Goal: Task Accomplishment & Management: Manage account settings

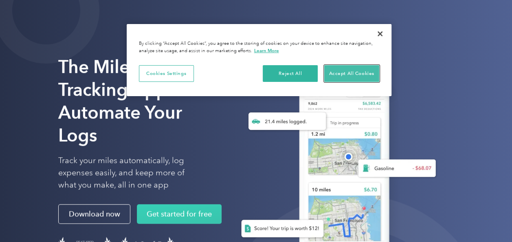
click at [362, 72] on button "Accept All Cookies" at bounding box center [351, 73] width 55 height 17
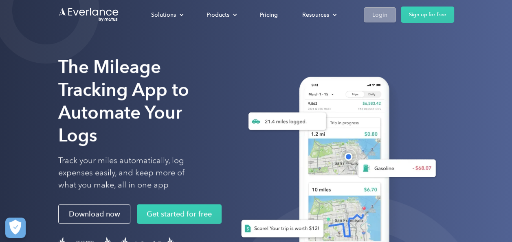
click at [385, 16] on div "Login" at bounding box center [379, 15] width 15 height 10
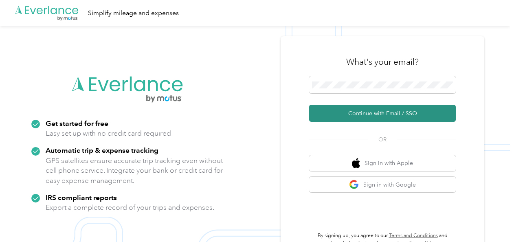
click at [403, 113] on button "Continue with Email / SSO" at bounding box center [382, 113] width 147 height 17
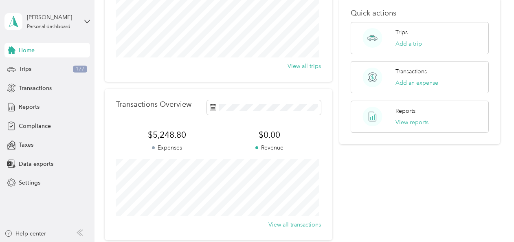
scroll to position [41, 0]
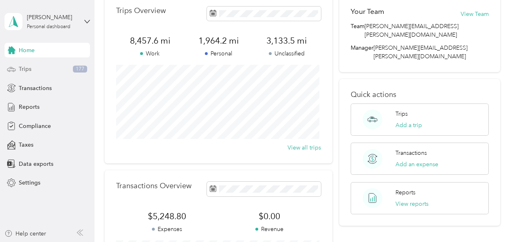
click at [25, 67] on span "Trips" at bounding box center [25, 69] width 13 height 9
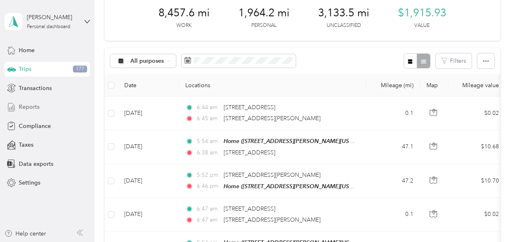
click at [38, 108] on span "Reports" at bounding box center [29, 107] width 21 height 9
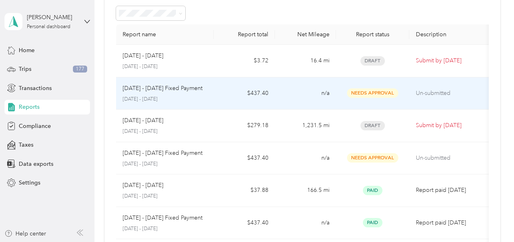
scroll to position [81, 0]
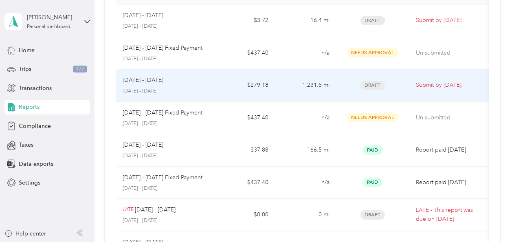
click at [374, 83] on span "Draft" at bounding box center [372, 85] width 24 height 9
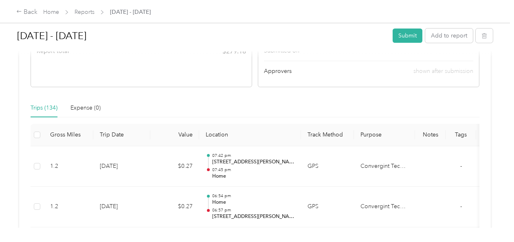
scroll to position [204, 0]
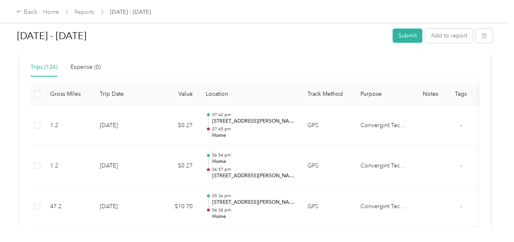
click at [39, 68] on div "Trips (134)" at bounding box center [44, 67] width 27 height 9
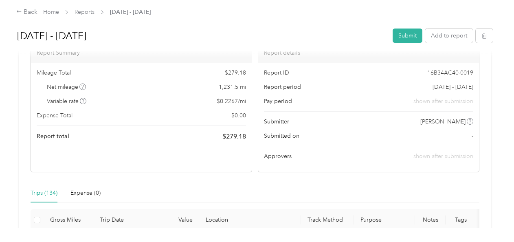
scroll to position [0, 0]
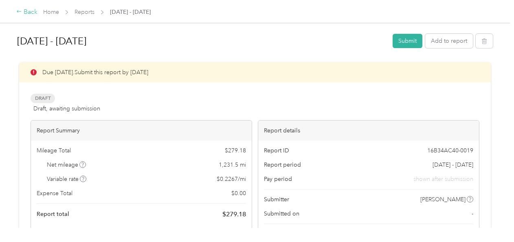
click at [31, 13] on div "Back" at bounding box center [26, 12] width 21 height 10
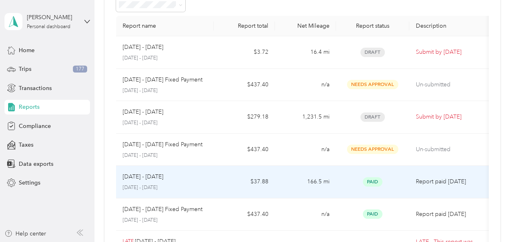
scroll to position [46, 0]
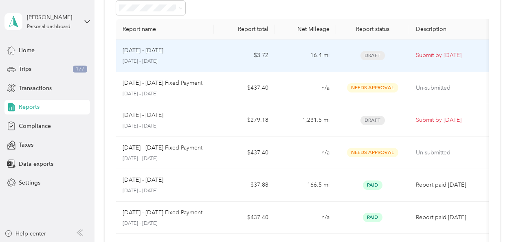
click at [374, 55] on span "Draft" at bounding box center [372, 55] width 24 height 9
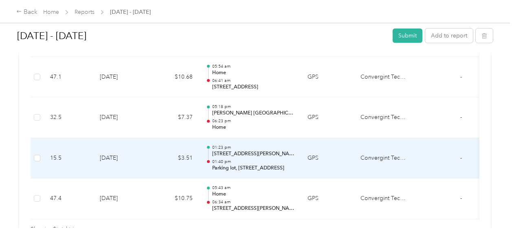
scroll to position [407, 0]
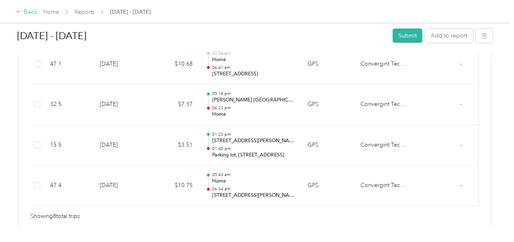
click at [25, 11] on div "Back" at bounding box center [26, 12] width 21 height 10
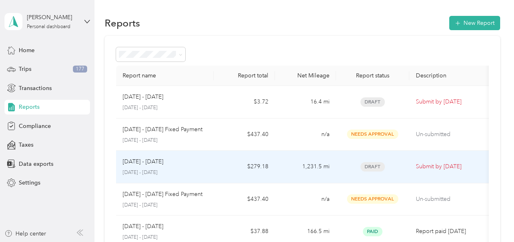
click at [371, 165] on span "Draft" at bounding box center [372, 166] width 24 height 9
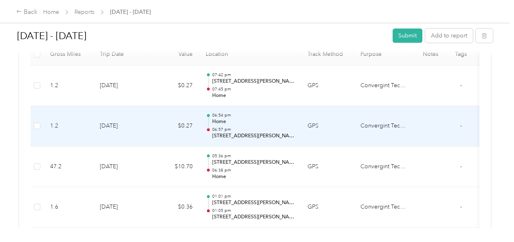
scroll to position [251, 0]
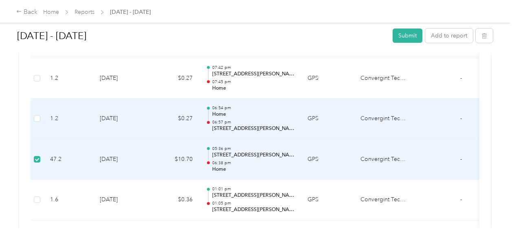
click at [37, 114] on label at bounding box center [37, 118] width 7 height 9
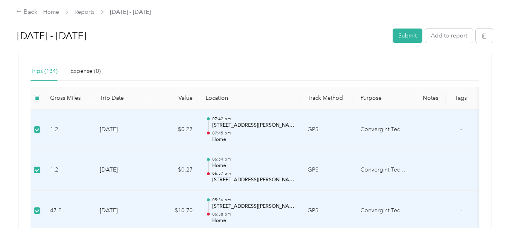
scroll to position [210, 0]
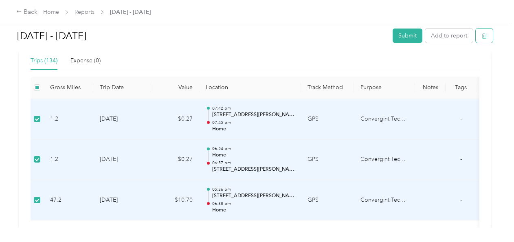
click at [482, 33] on icon "button" at bounding box center [484, 36] width 6 height 6
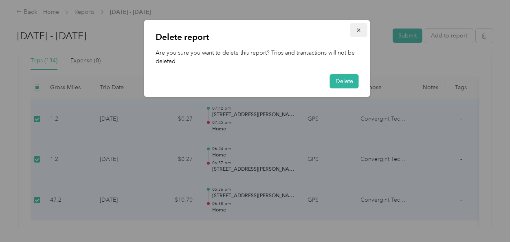
click at [359, 30] on icon "button" at bounding box center [359, 30] width 6 height 6
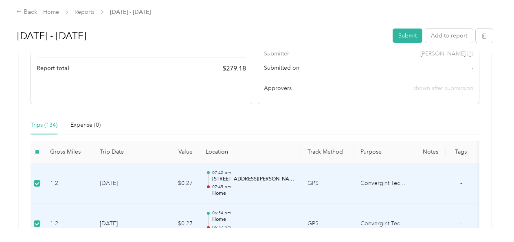
scroll to position [129, 0]
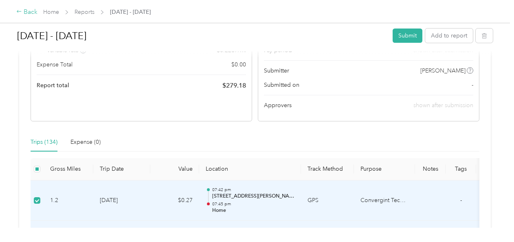
click at [31, 11] on div "Back" at bounding box center [26, 12] width 21 height 10
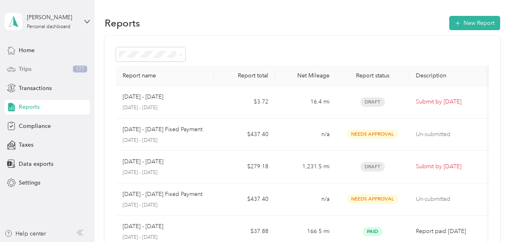
click at [32, 69] on div "Trips 177" at bounding box center [46, 69] width 85 height 15
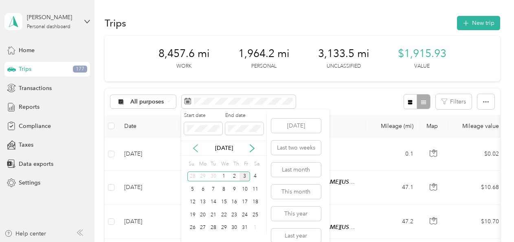
click at [195, 148] on icon at bounding box center [195, 148] width 8 height 8
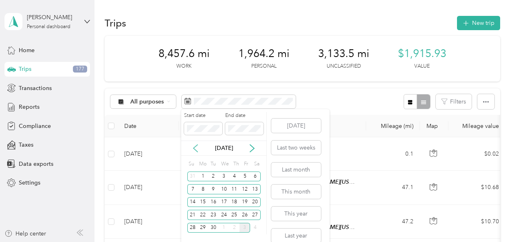
click at [195, 148] on icon at bounding box center [195, 148] width 8 height 8
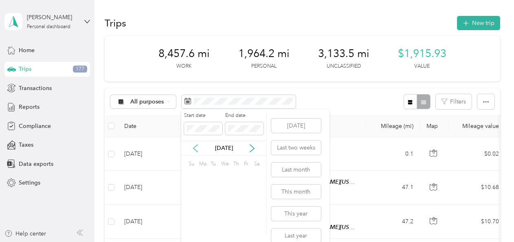
click at [195, 148] on icon at bounding box center [195, 148] width 8 height 8
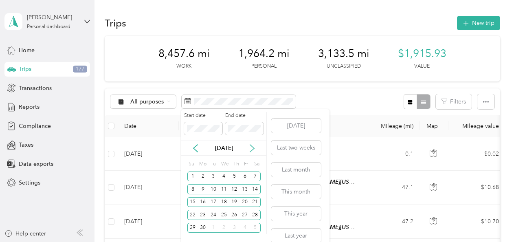
click at [254, 146] on icon at bounding box center [252, 148] width 8 height 8
click at [202, 175] on div "1" at bounding box center [202, 176] width 11 height 10
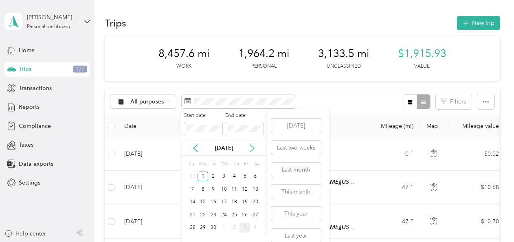
click at [253, 147] on icon at bounding box center [252, 148] width 8 height 8
click at [216, 175] on div "30" at bounding box center [213, 176] width 11 height 10
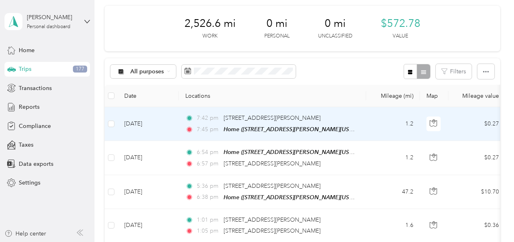
scroll to position [41, 0]
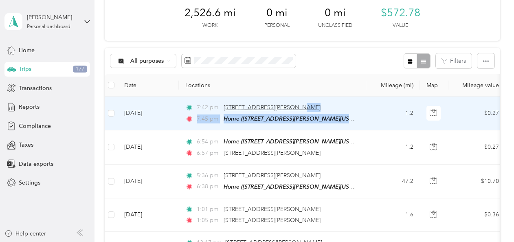
drag, startPoint x: 356, startPoint y: 112, endPoint x: 318, endPoint y: 110, distance: 38.3
click at [318, 110] on tr "[DATE] 7:42 pm [STREET_ADDRESS][PERSON_NAME] 7:45 pm Home ([STREET_ADDRESS][PER…" at bounding box center [442, 113] width 674 height 34
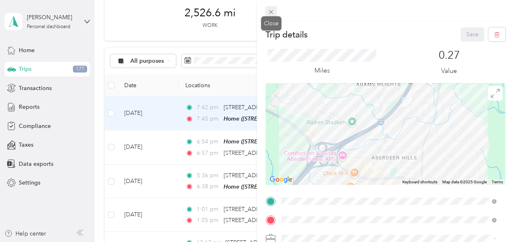
click at [270, 13] on icon at bounding box center [271, 12] width 4 height 4
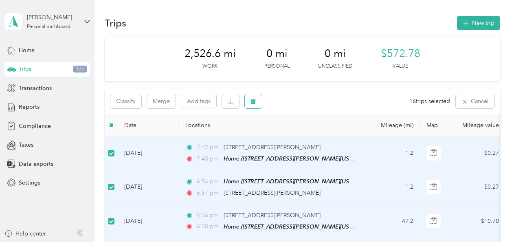
click at [254, 102] on icon "button" at bounding box center [253, 102] width 6 height 6
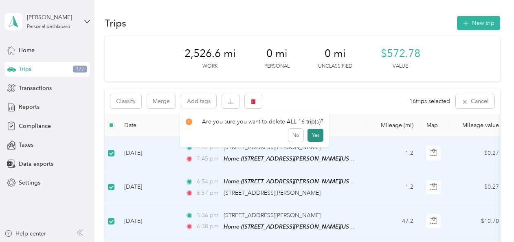
click at [315, 135] on button "Yes" at bounding box center [315, 135] width 16 height 13
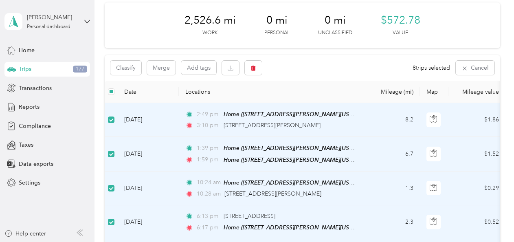
scroll to position [28, 0]
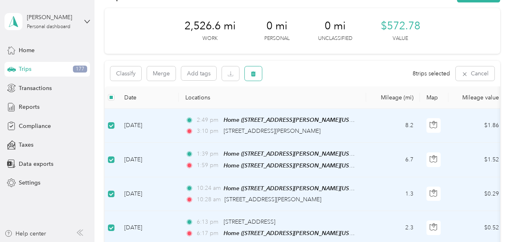
click at [256, 79] on button "button" at bounding box center [253, 73] width 17 height 14
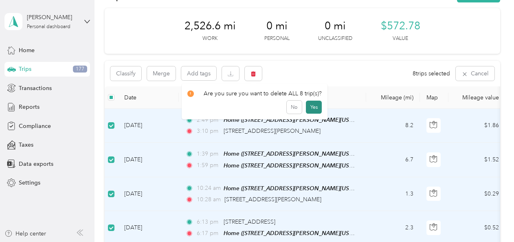
click at [316, 106] on button "Yes" at bounding box center [314, 107] width 16 height 13
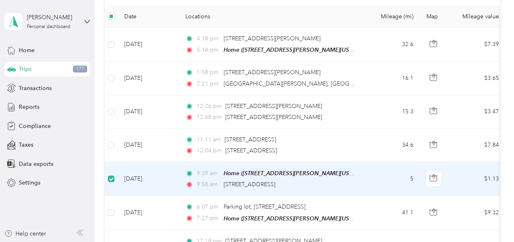
scroll to position [34, 0]
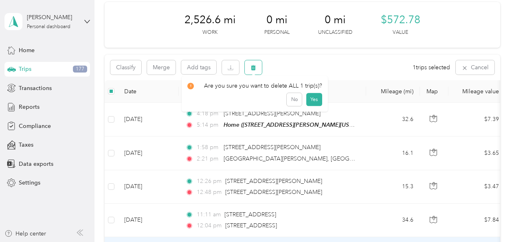
click at [253, 65] on icon "button" at bounding box center [253, 67] width 5 height 5
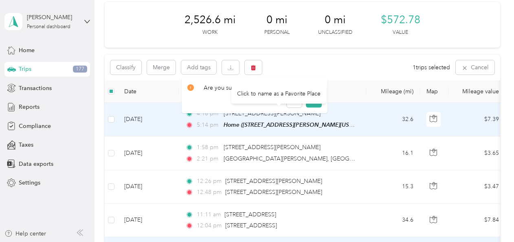
click at [316, 101] on div "Click to name as a Favorite Place" at bounding box center [278, 94] width 95 height 20
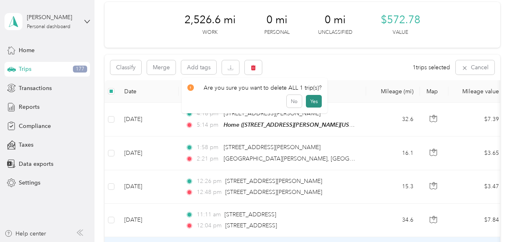
click at [311, 100] on button "Yes" at bounding box center [314, 101] width 16 height 13
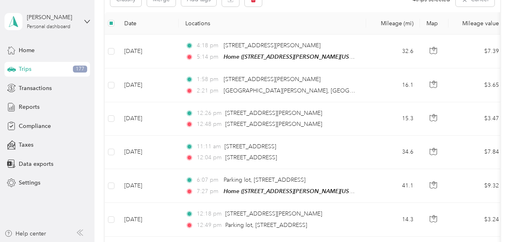
scroll to position [0, 0]
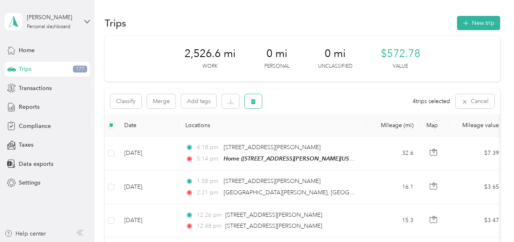
click at [253, 101] on icon "button" at bounding box center [253, 101] width 5 height 5
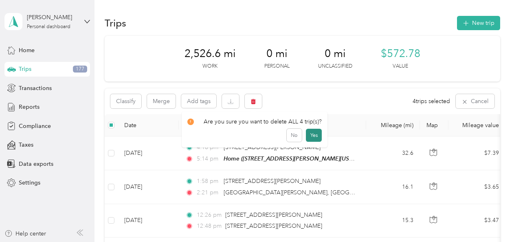
click at [315, 136] on button "Yes" at bounding box center [314, 135] width 16 height 13
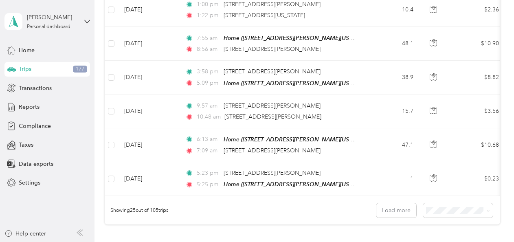
scroll to position [774, 0]
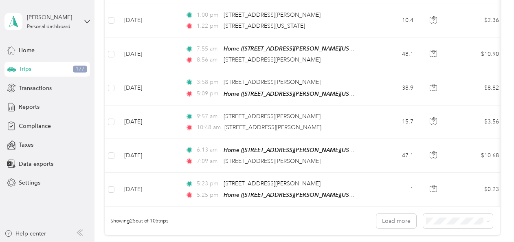
click at [462, 203] on div "100 per load" at bounding box center [456, 201] width 58 height 9
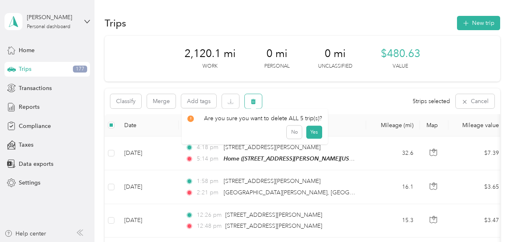
click at [256, 100] on icon "button" at bounding box center [253, 102] width 6 height 6
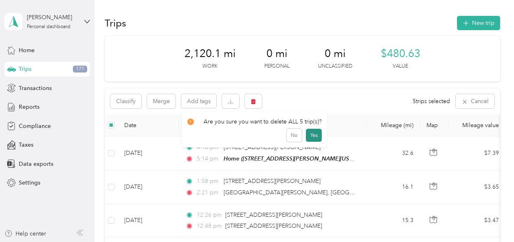
click at [312, 134] on button "Yes" at bounding box center [314, 135] width 16 height 13
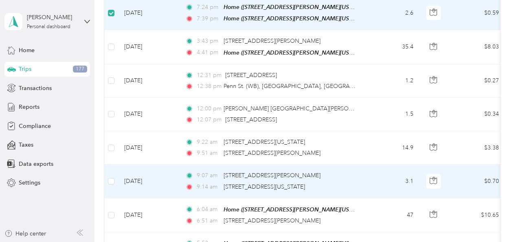
scroll to position [1261, 0]
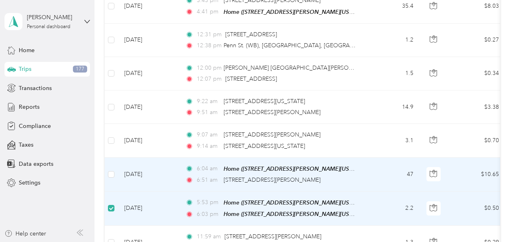
click at [118, 158] on td "[DATE]" at bounding box center [148, 175] width 61 height 34
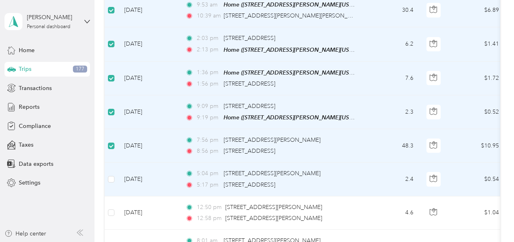
scroll to position [1668, 0]
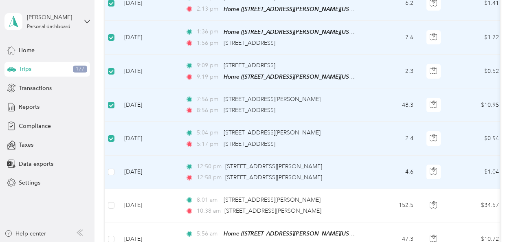
click at [112, 158] on td at bounding box center [111, 172] width 13 height 33
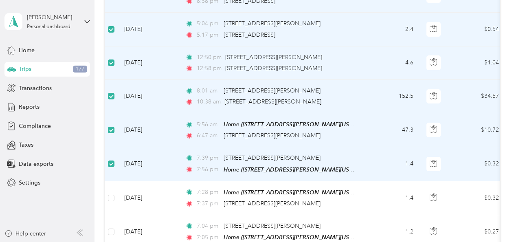
scroll to position [1790, 0]
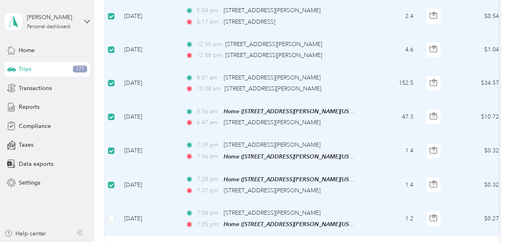
click at [114, 202] on td at bounding box center [111, 219] width 13 height 34
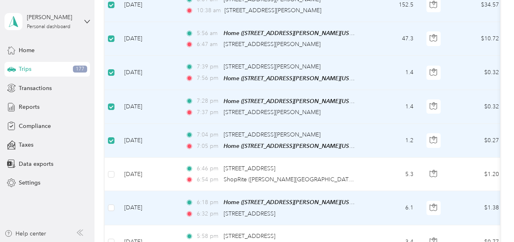
scroll to position [1872, 0]
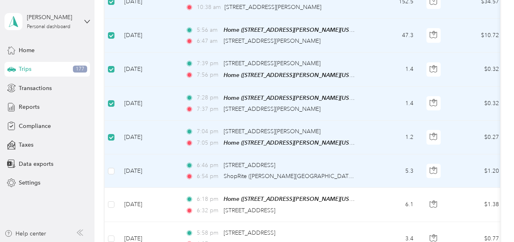
drag, startPoint x: 114, startPoint y: 198, endPoint x: 115, endPoint y: 146, distance: 52.5
click at [115, 154] on td at bounding box center [111, 170] width 13 height 33
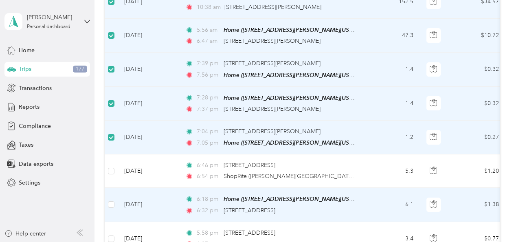
click at [114, 189] on td at bounding box center [111, 205] width 13 height 34
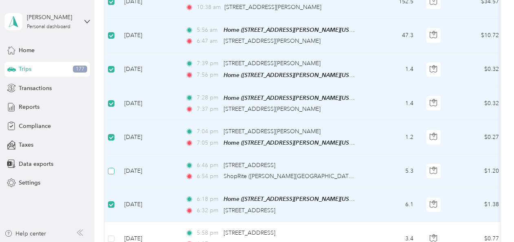
click at [112, 167] on label at bounding box center [111, 171] width 7 height 9
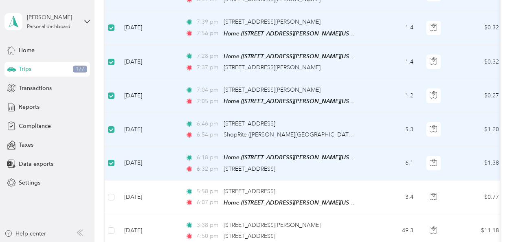
scroll to position [1953, 0]
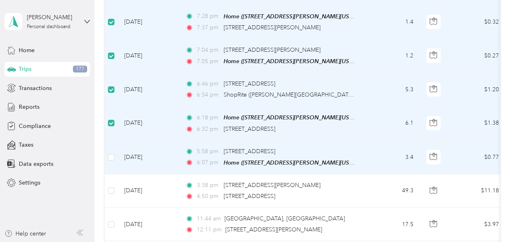
click at [114, 140] on td at bounding box center [111, 157] width 13 height 34
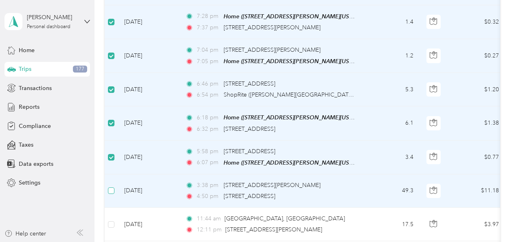
click at [111, 186] on label at bounding box center [111, 190] width 7 height 9
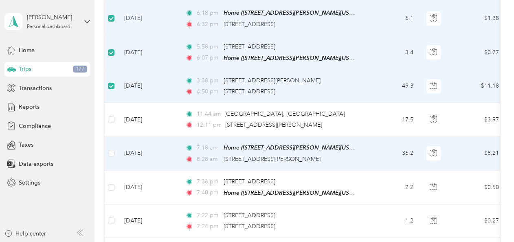
scroll to position [2075, 0]
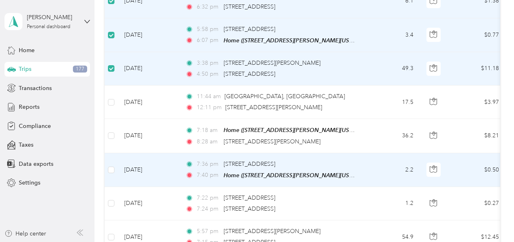
click at [107, 153] on td at bounding box center [111, 170] width 13 height 34
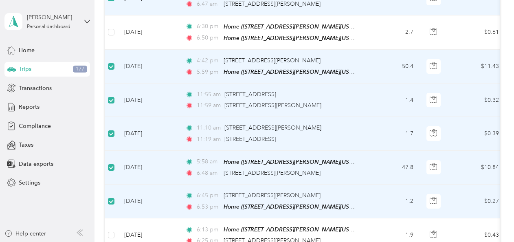
scroll to position [2360, 0]
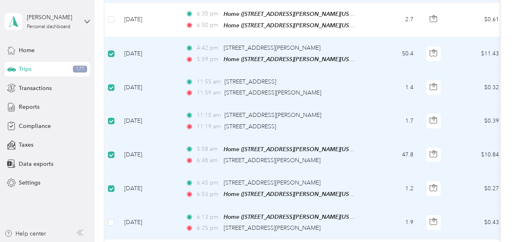
click at [115, 206] on td at bounding box center [111, 223] width 13 height 34
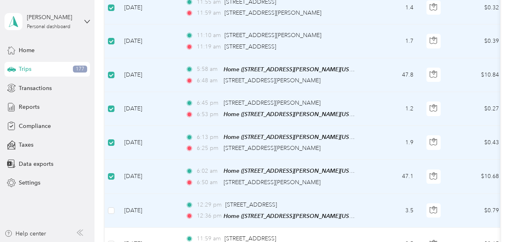
scroll to position [2442, 0]
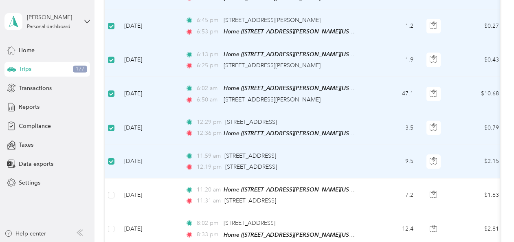
scroll to position [2523, 0]
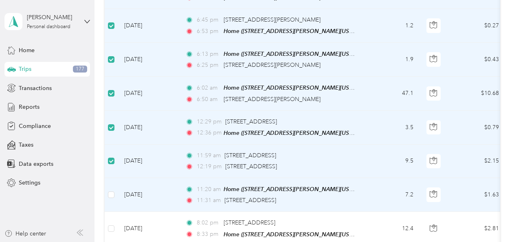
click at [116, 178] on td at bounding box center [111, 195] width 13 height 34
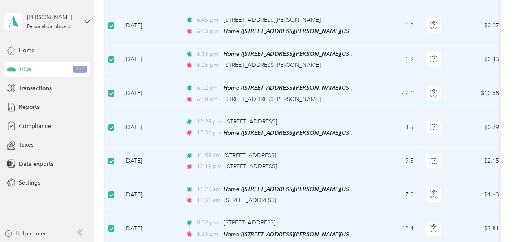
scroll to position [2605, 0]
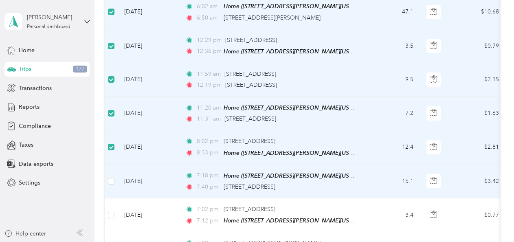
click at [115, 164] on td at bounding box center [111, 181] width 13 height 34
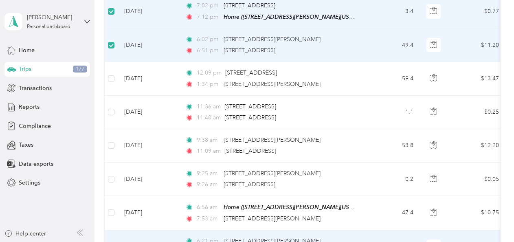
scroll to position [2849, 0]
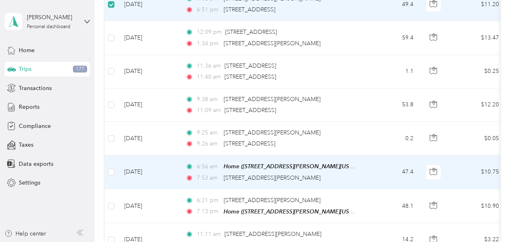
click at [116, 155] on td at bounding box center [111, 172] width 13 height 34
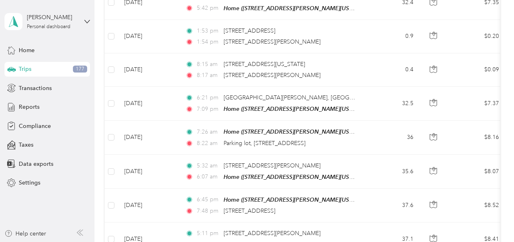
scroll to position [0, 0]
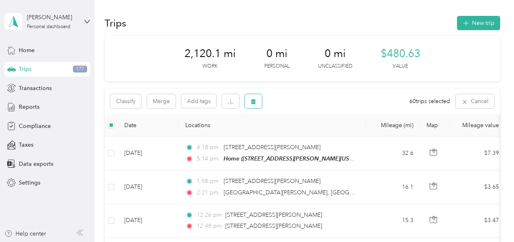
click at [251, 101] on button "button" at bounding box center [253, 101] width 17 height 14
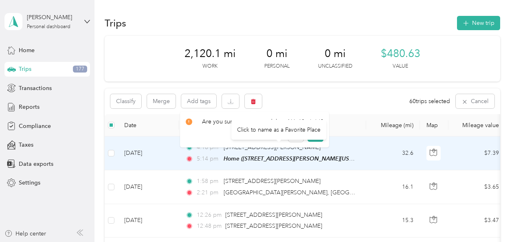
click at [313, 132] on div "Click to name as a Favorite Place" at bounding box center [278, 130] width 95 height 20
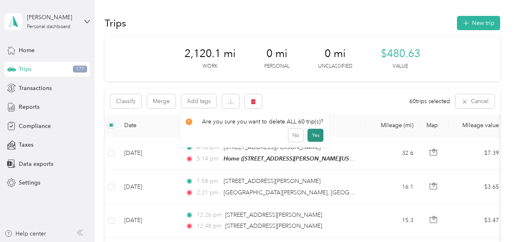
click at [316, 137] on button "Yes" at bounding box center [315, 135] width 16 height 13
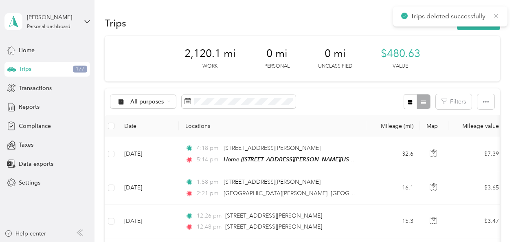
click at [496, 14] on icon at bounding box center [496, 15] width 7 height 7
click at [31, 49] on span "Home" at bounding box center [27, 50] width 16 height 9
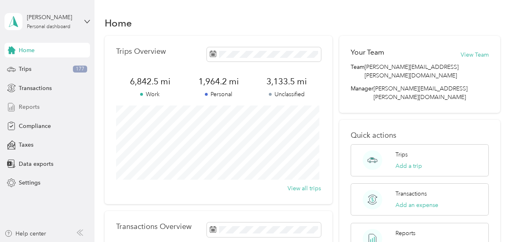
click at [33, 107] on span "Reports" at bounding box center [29, 107] width 21 height 9
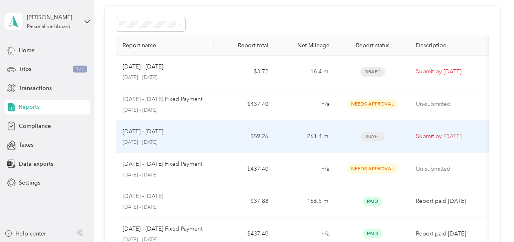
scroll to position [41, 0]
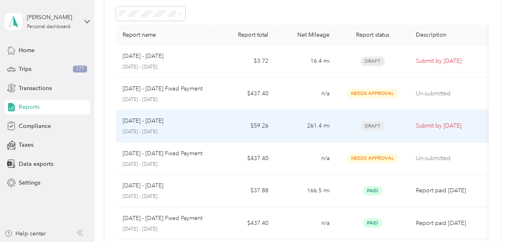
click at [379, 123] on span "Draft" at bounding box center [372, 125] width 24 height 9
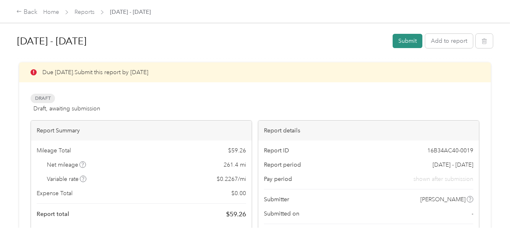
click at [401, 41] on button "Submit" at bounding box center [407, 41] width 30 height 14
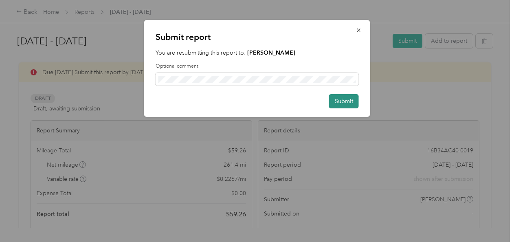
click at [337, 99] on button "Submit" at bounding box center [344, 101] width 30 height 14
